Goal: Task Accomplishment & Management: Manage account settings

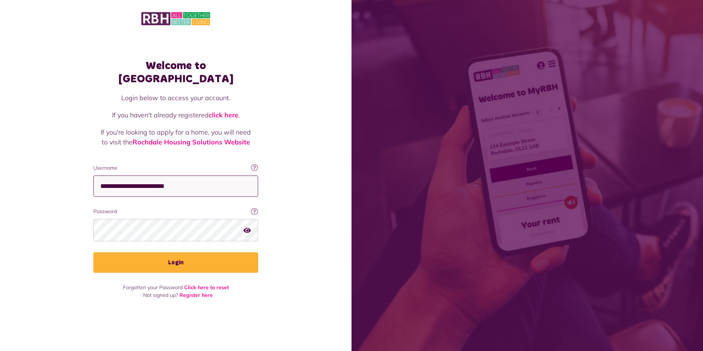
type input "**********"
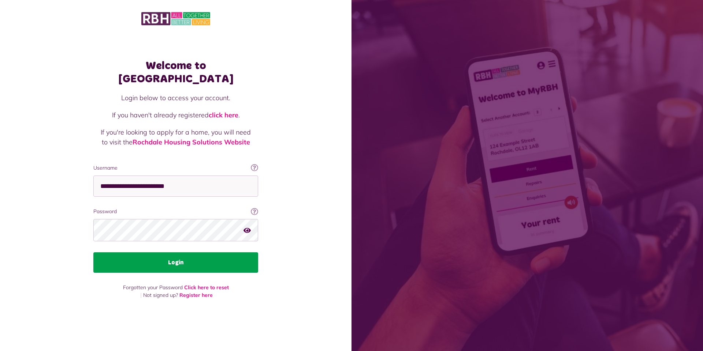
click at [165, 259] on button "Login" at bounding box center [175, 263] width 165 height 21
click at [182, 256] on button "Login" at bounding box center [175, 263] width 165 height 21
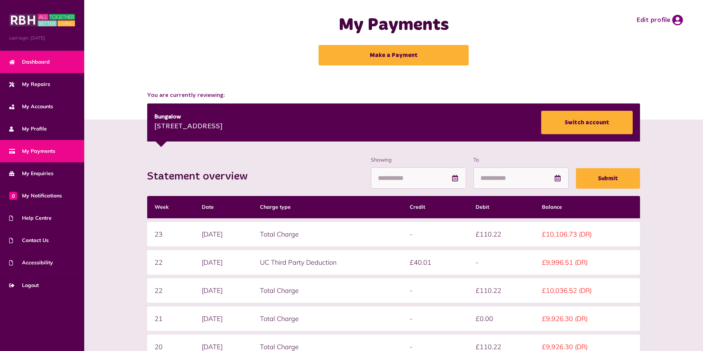
scroll to position [4, 0]
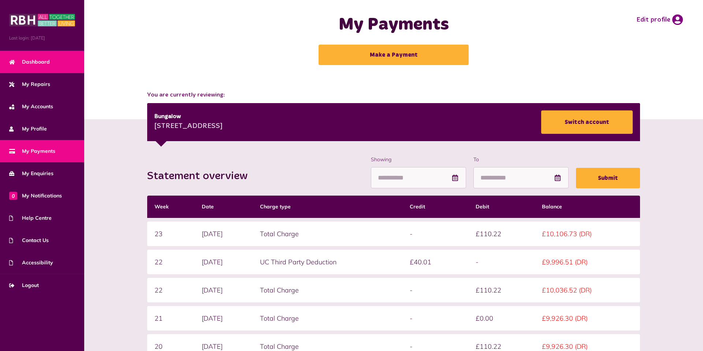
click at [25, 60] on span "Dashboard" at bounding box center [29, 62] width 41 height 8
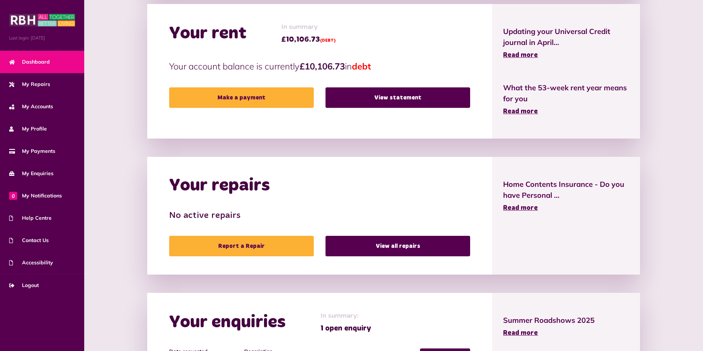
scroll to position [226, 0]
